Goal: Find specific page/section: Find specific page/section

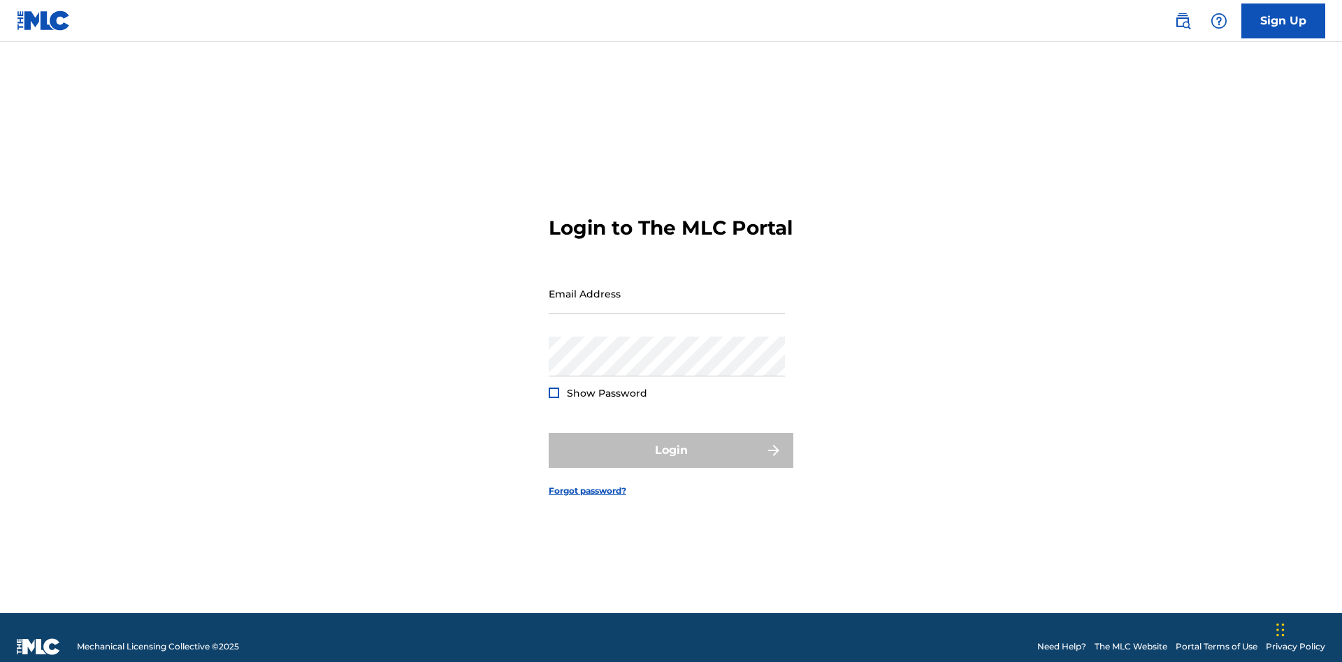
scroll to position [18, 0]
click at [667, 287] on input "Email Address" at bounding box center [667, 294] width 236 height 40
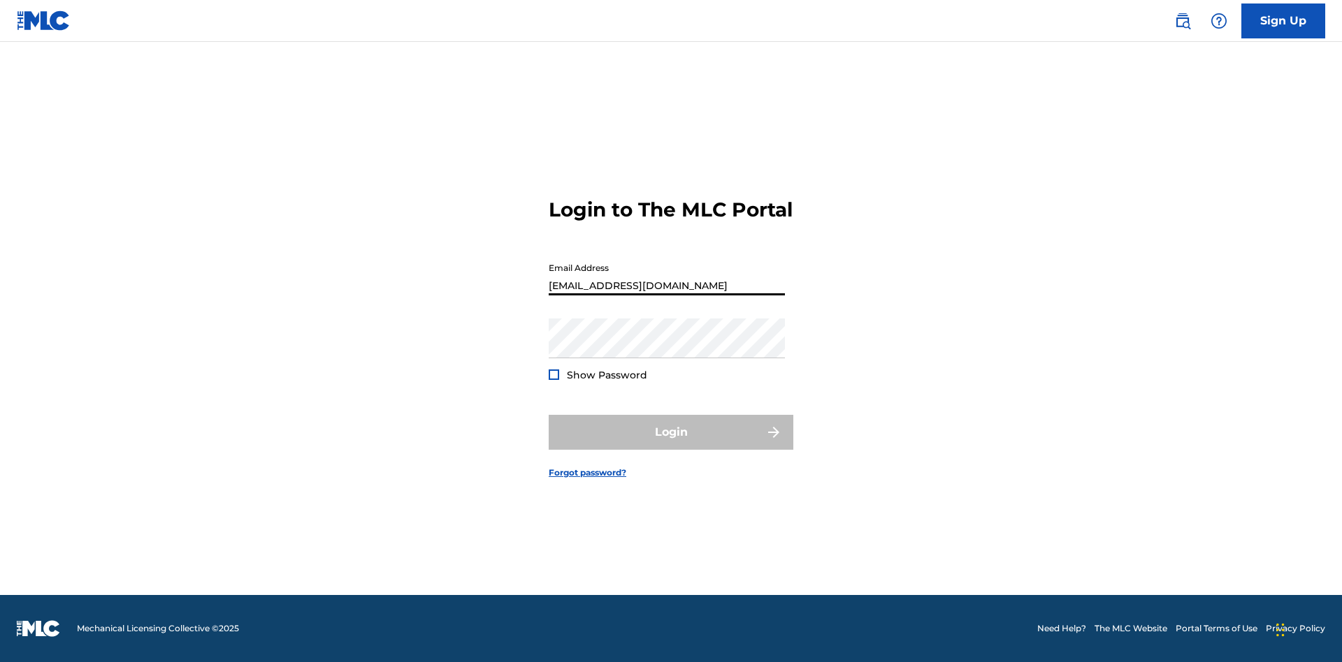
type input "[EMAIL_ADDRESS][DOMAIN_NAME]"
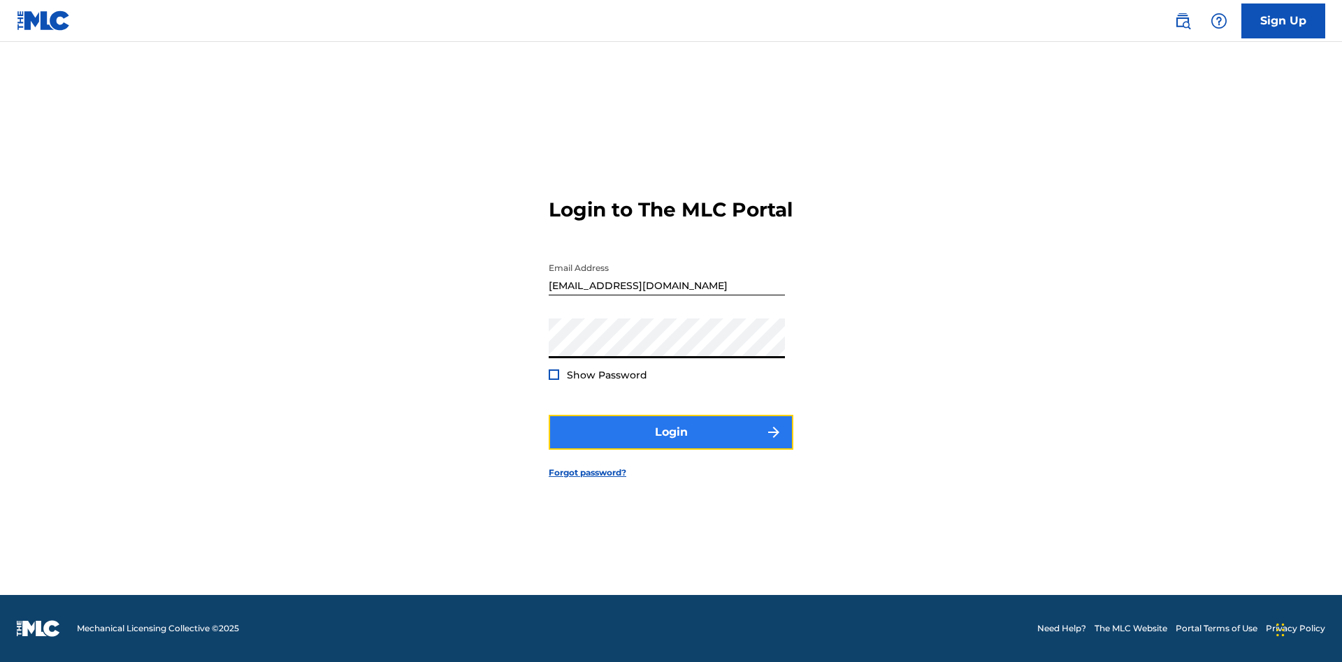
click at [671, 444] on button "Login" at bounding box center [671, 432] width 245 height 35
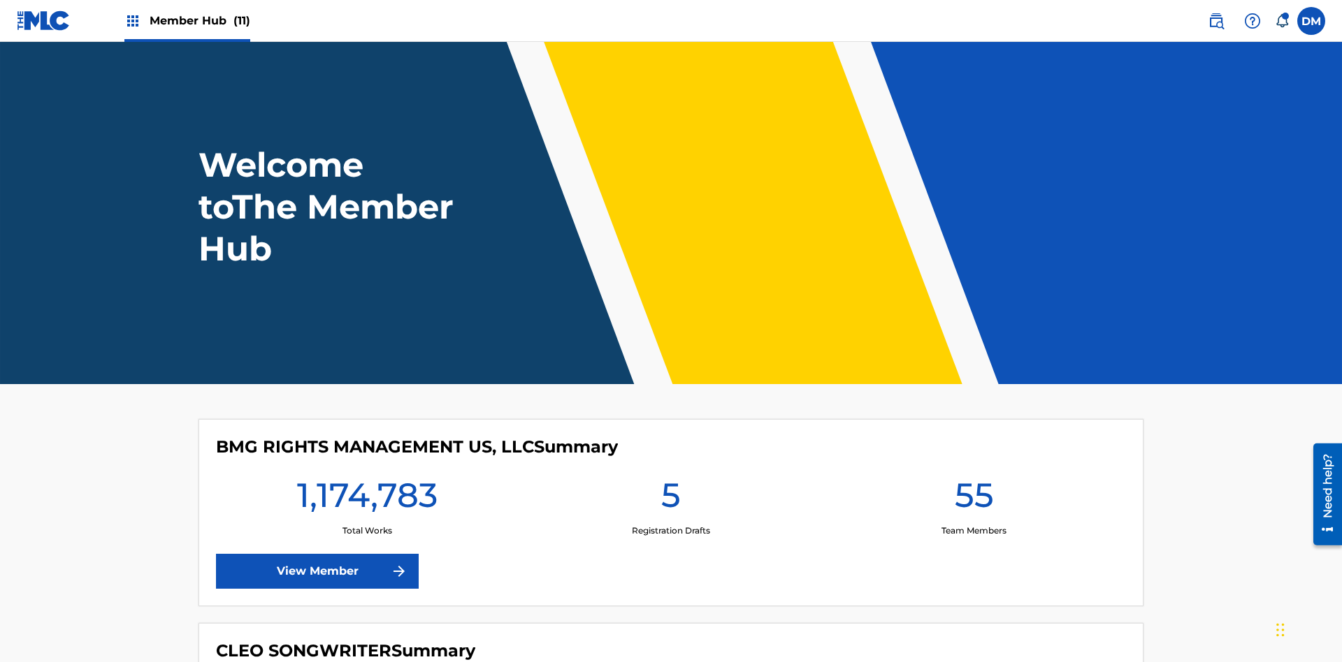
click at [199, 20] on span "Member Hub (11)" at bounding box center [200, 21] width 101 height 16
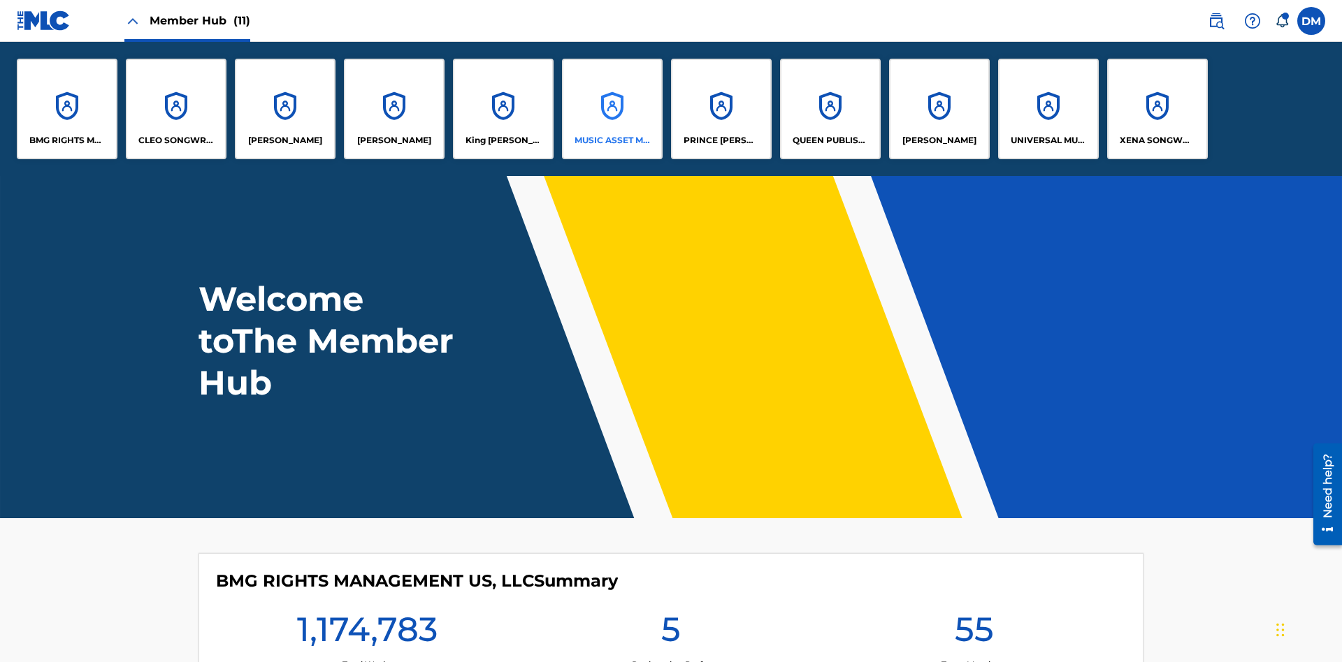
click at [611, 140] on p "MUSIC ASSET MANAGEMENT (MAM)" at bounding box center [612, 140] width 76 height 13
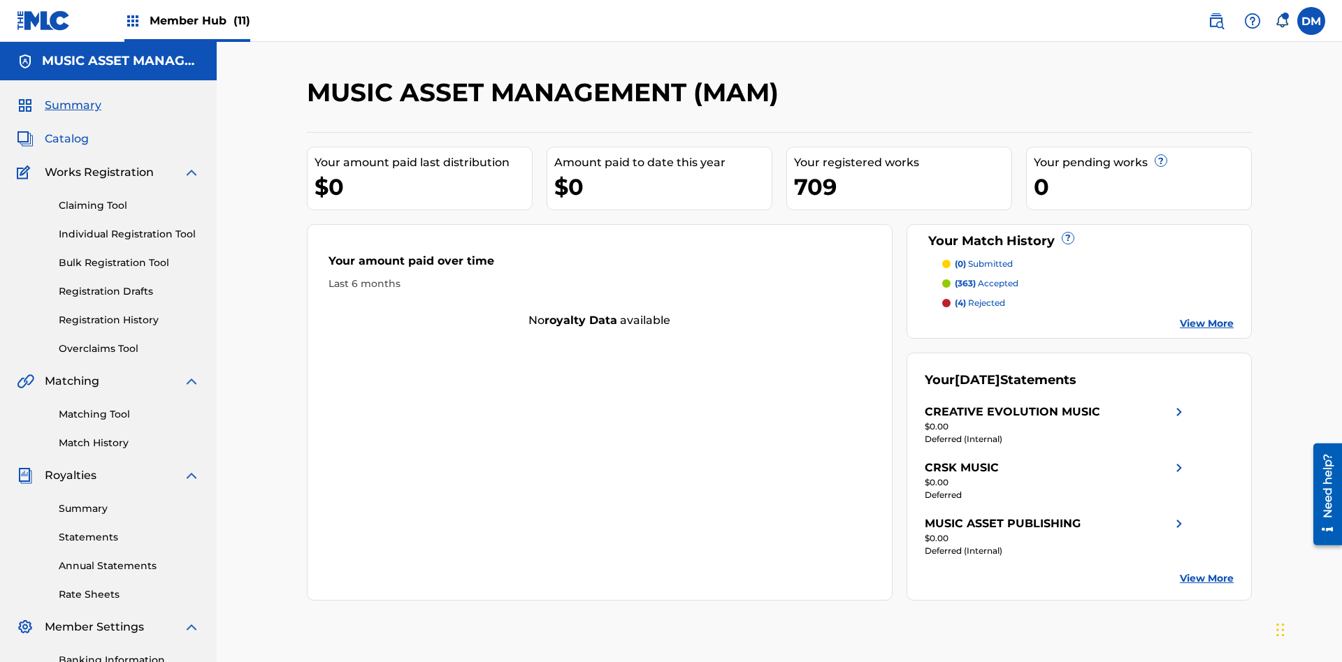
click at [66, 131] on span "Catalog" at bounding box center [67, 139] width 44 height 17
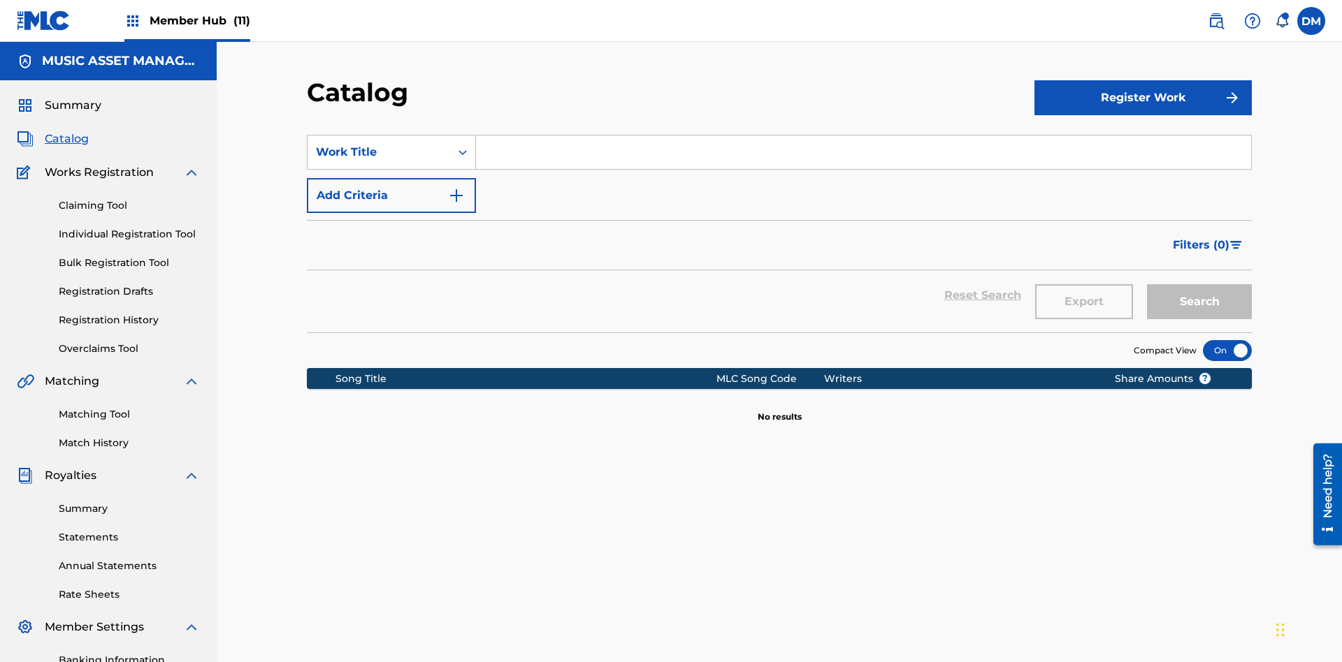
scroll to position [204, 0]
